Goal: Obtain resource: Obtain resource

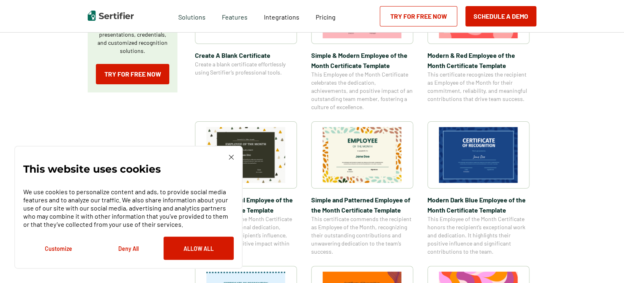
scroll to position [204, 0]
click at [496, 155] on img at bounding box center [478, 155] width 79 height 56
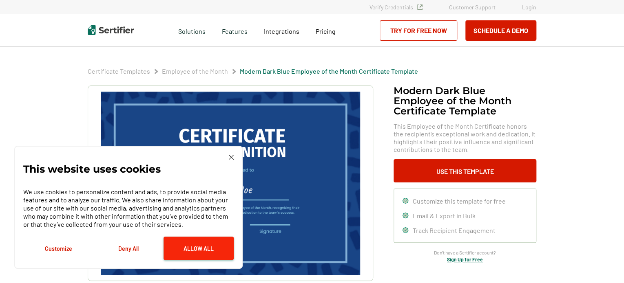
click at [205, 242] on button "Allow All" at bounding box center [198, 248] width 70 height 23
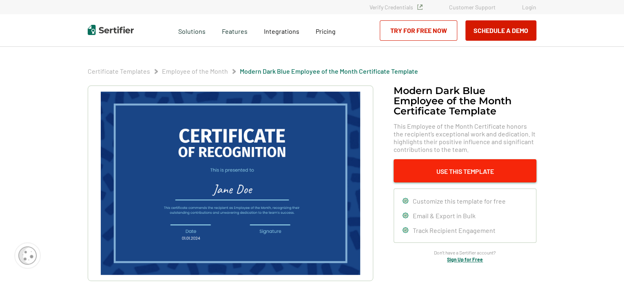
click at [470, 165] on button "Use This Template" at bounding box center [464, 170] width 143 height 23
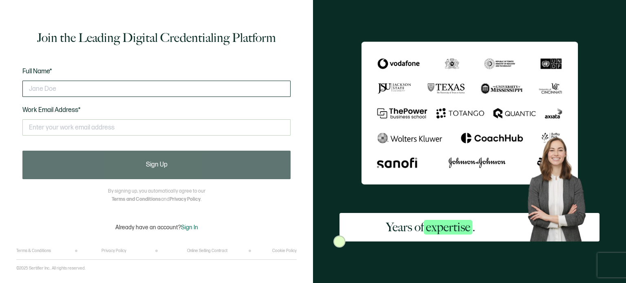
click at [67, 93] on input "text" at bounding box center [156, 89] width 268 height 16
